Goal: Information Seeking & Learning: Learn about a topic

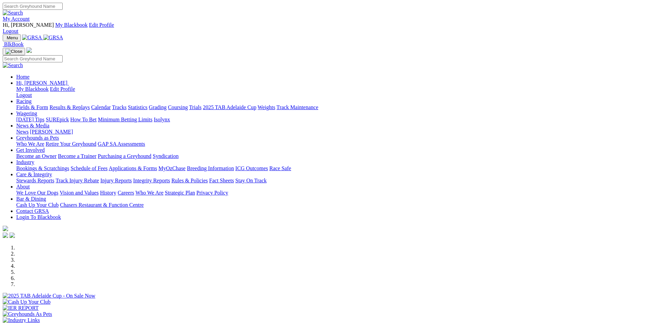
click at [90, 104] on link "Results & Replays" at bounding box center [69, 107] width 40 height 6
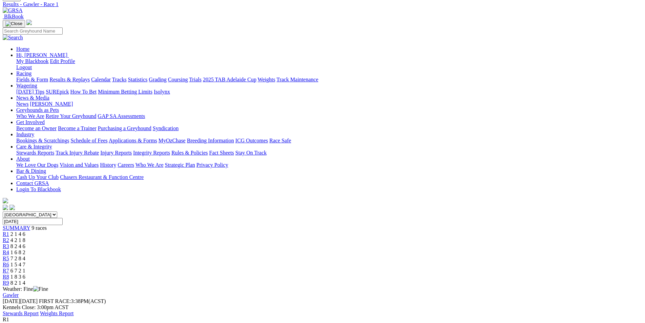
scroll to position [45, 0]
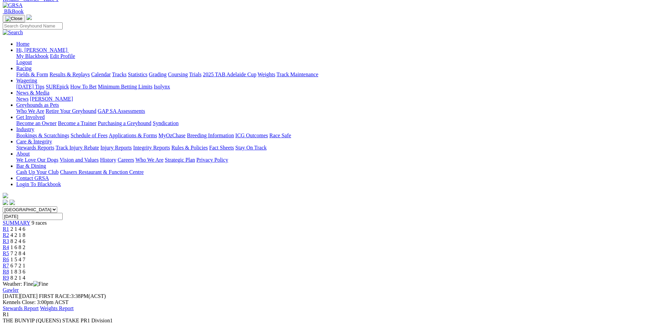
click at [25, 232] on span "4 2 1 8" at bounding box center [17, 235] width 15 height 6
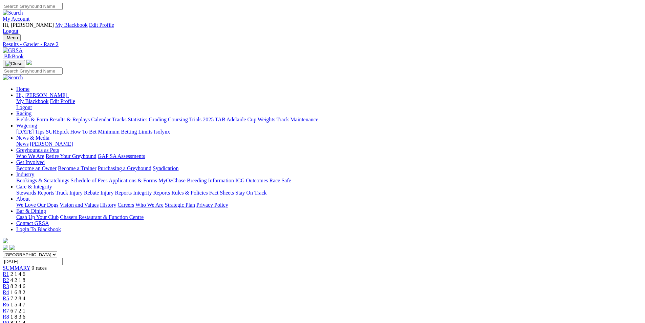
click at [25, 283] on span "8 2 4 6" at bounding box center [17, 286] width 15 height 6
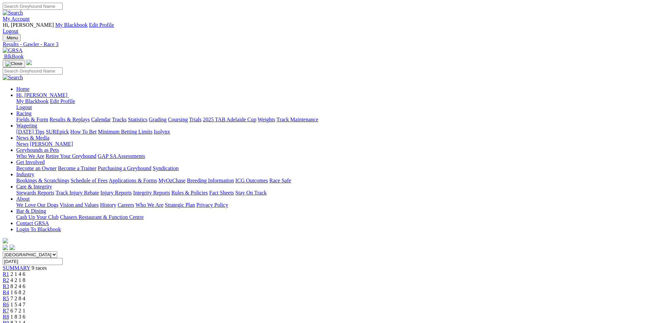
click at [25, 289] on span "1 6 8 2" at bounding box center [17, 292] width 15 height 6
click at [25, 295] on span "7 2 8 4" at bounding box center [17, 298] width 15 height 6
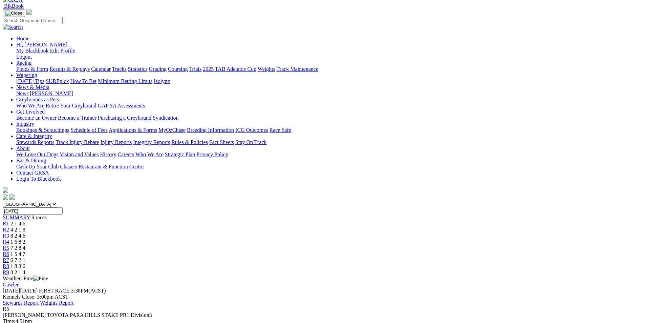
scroll to position [51, 0]
click at [25, 250] on span "1 5 4 7" at bounding box center [17, 253] width 15 height 6
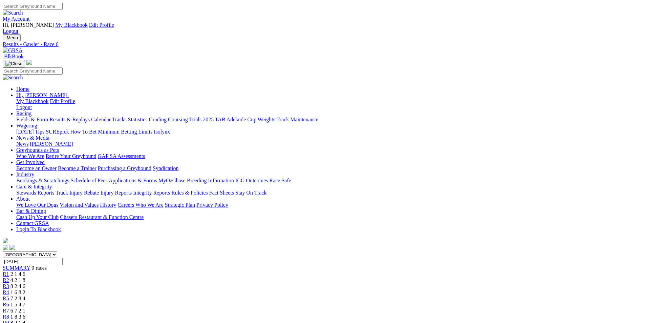
click at [25, 307] on span "6 7 2 1" at bounding box center [17, 310] width 15 height 6
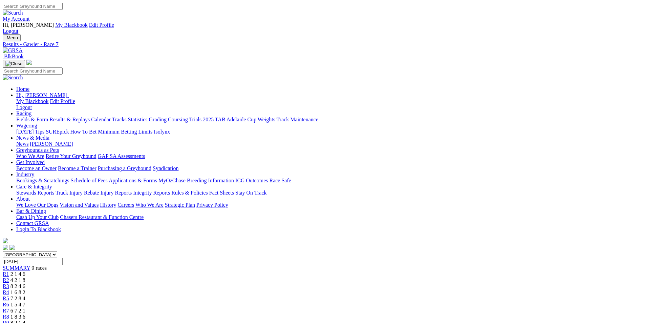
click at [25, 313] on span "1 8 3 6" at bounding box center [17, 316] width 15 height 6
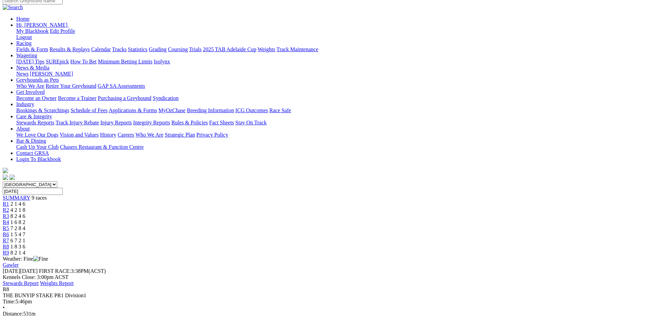
scroll to position [71, 0]
click at [25, 248] on span "8 2 1 4" at bounding box center [17, 251] width 15 height 6
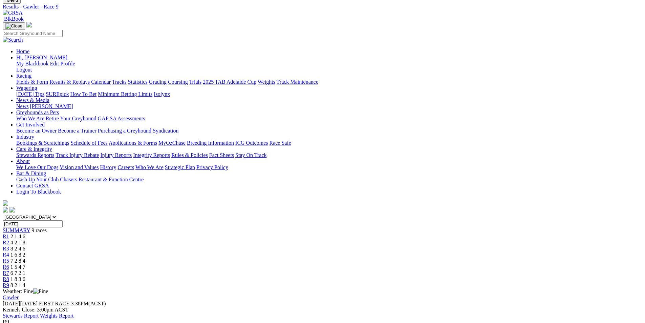
scroll to position [95, 0]
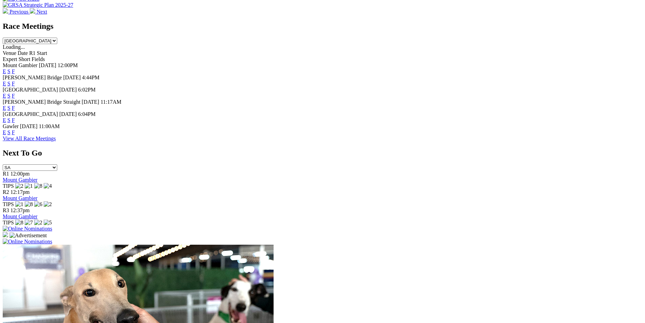
scroll to position [318, 0]
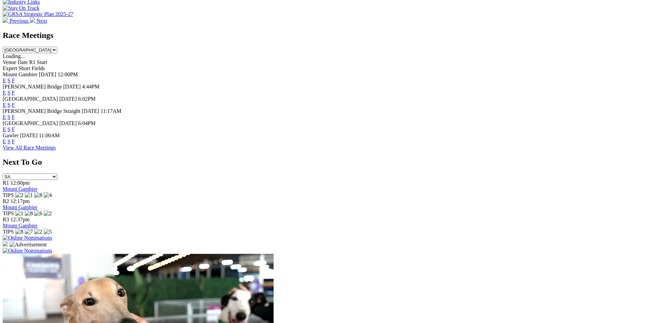
click at [15, 90] on link "F" at bounding box center [13, 93] width 3 height 6
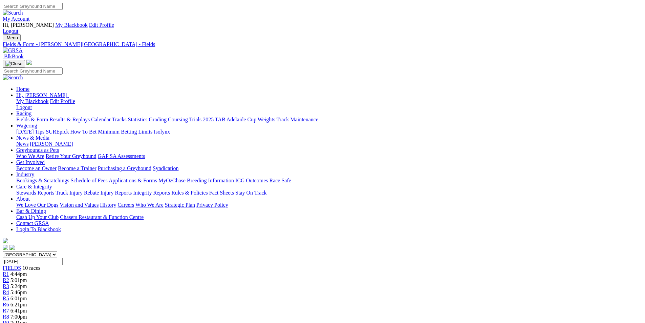
click at [27, 307] on span "6:41pm" at bounding box center [18, 310] width 17 height 6
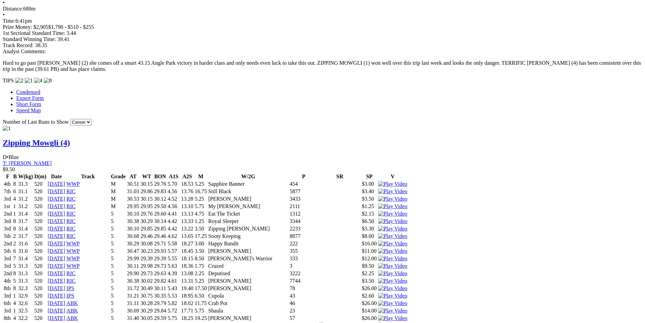
scroll to position [546, 0]
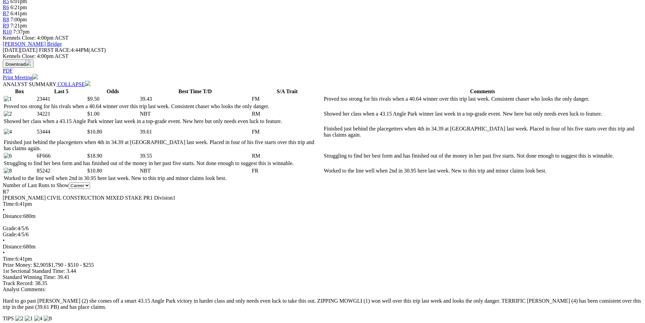
scroll to position [271, 0]
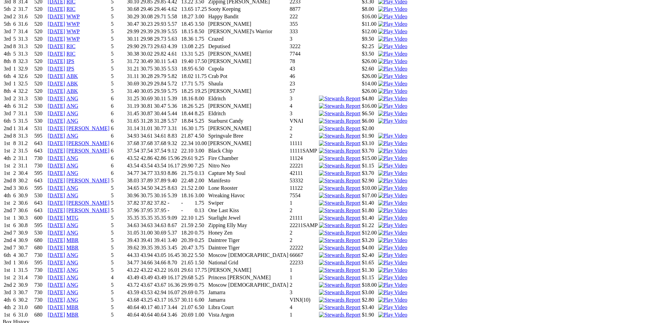
scroll to position [568, 0]
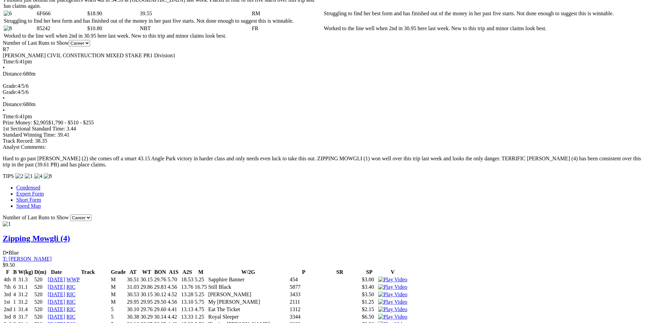
scroll to position [0, 0]
